Goal: Navigation & Orientation: Find specific page/section

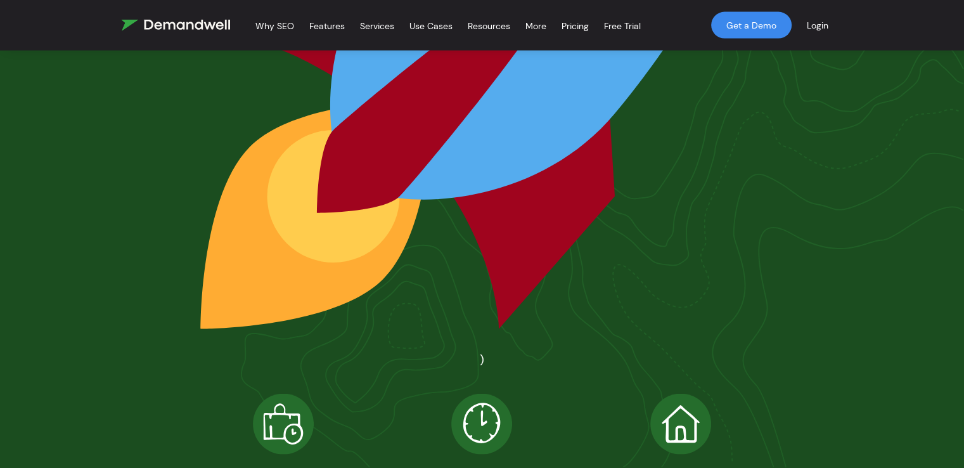
scroll to position [2607, 0]
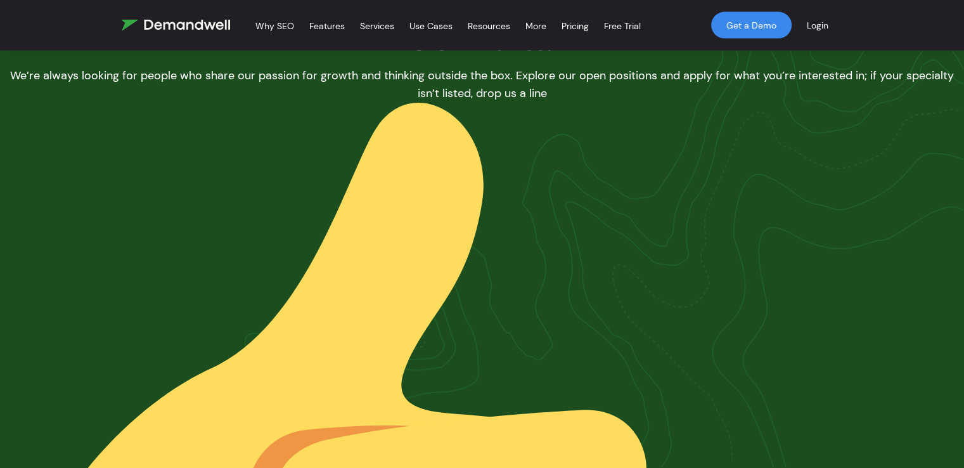
scroll to position [2712, 0]
